Goal: Information Seeking & Learning: Learn about a topic

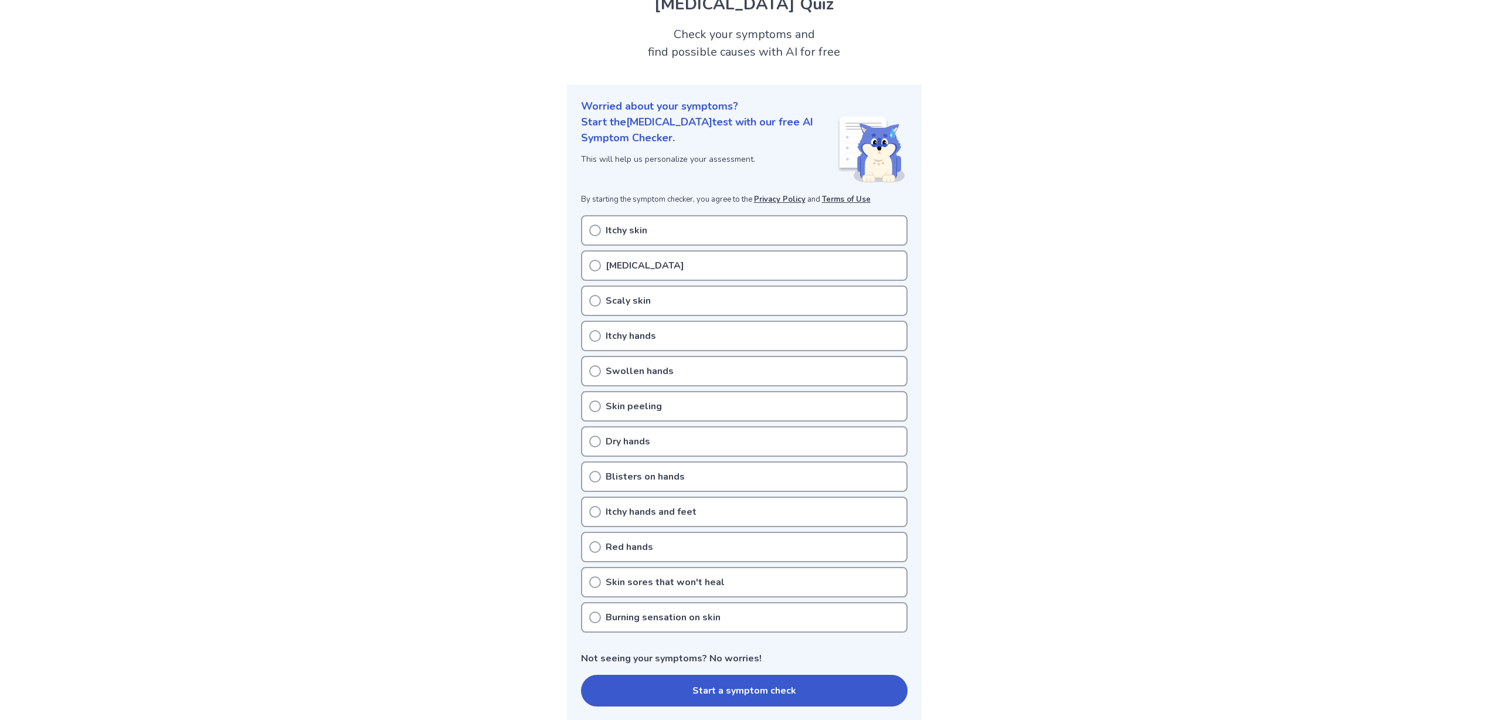
scroll to position [60, 0]
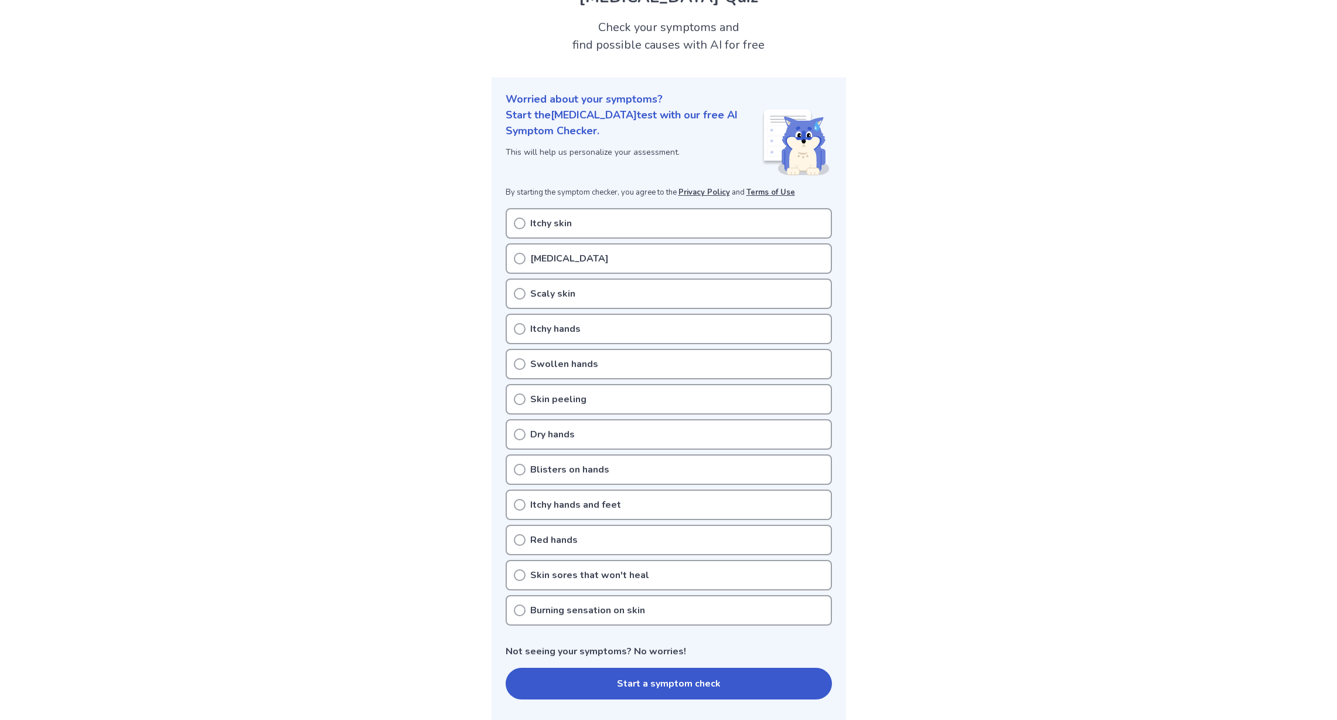
click at [520, 222] on icon at bounding box center [520, 223] width 12 height 12
click at [709, 192] on link "Privacy Policy" at bounding box center [705, 192] width 52 height 11
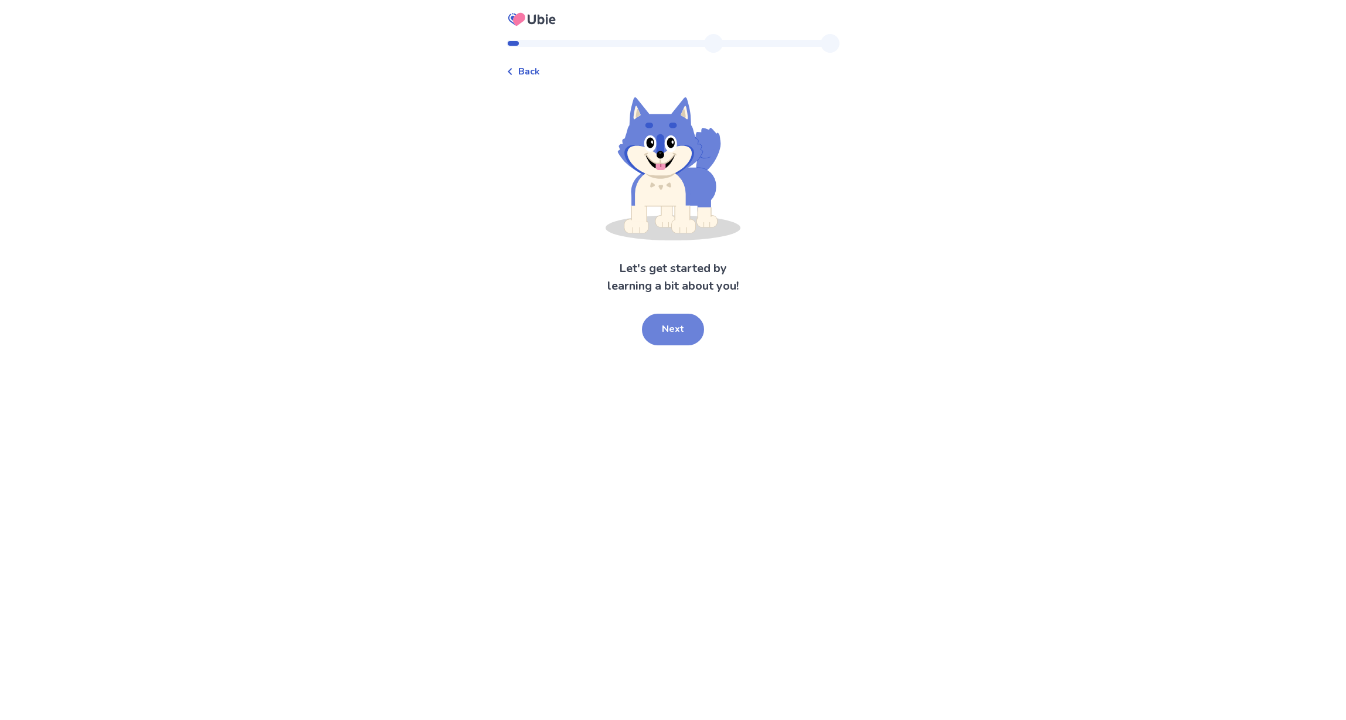
click at [665, 328] on button "Next" at bounding box center [673, 330] width 62 height 32
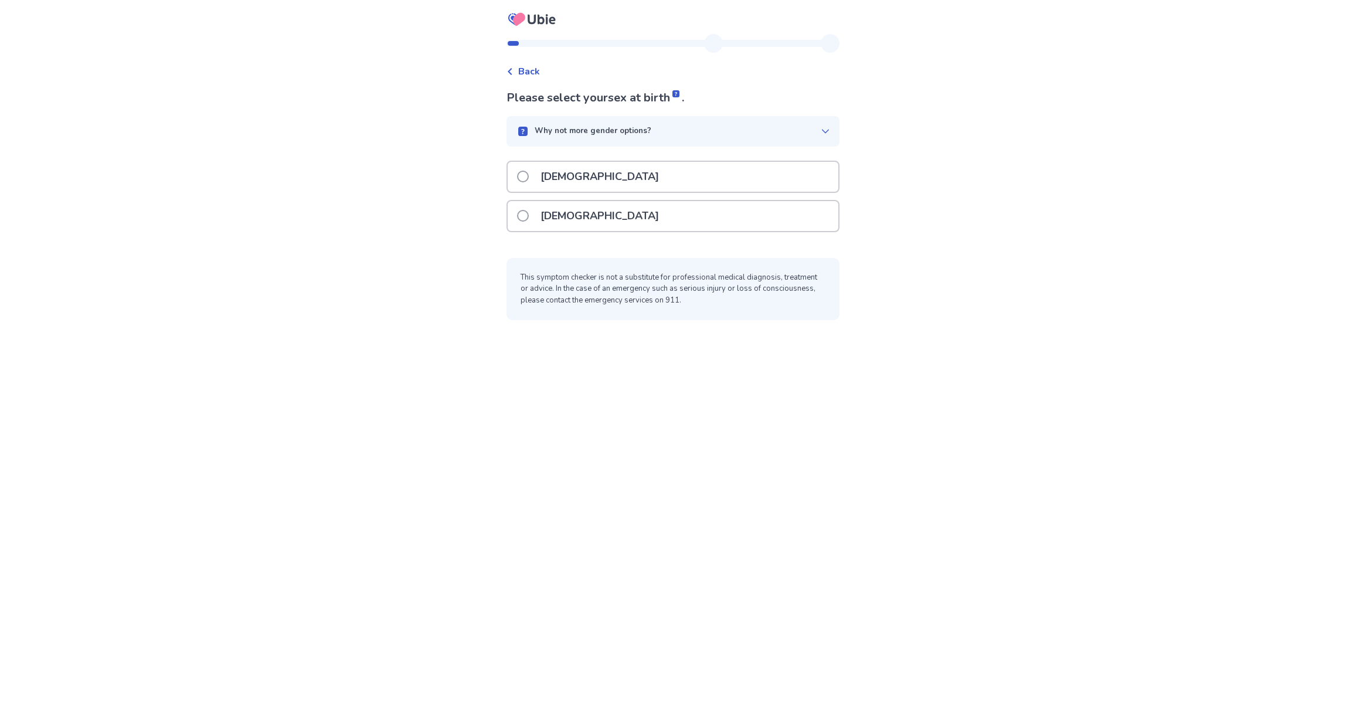
click at [529, 176] on span at bounding box center [523, 177] width 12 height 12
